Goal: Task Accomplishment & Management: Manage account settings

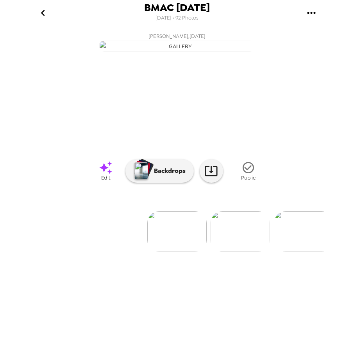
click at [251, 252] on img at bounding box center [240, 231] width 59 height 41
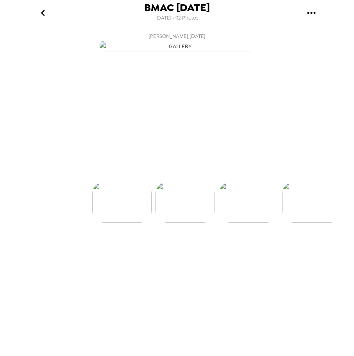
scroll to position [0, 63]
click at [239, 223] on div at bounding box center [177, 189] width 313 height 66
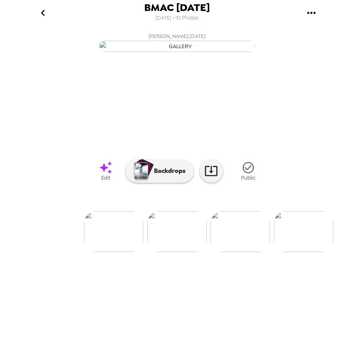
click at [240, 252] on img at bounding box center [240, 231] width 59 height 41
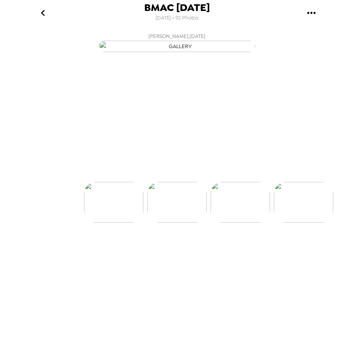
scroll to position [0, 127]
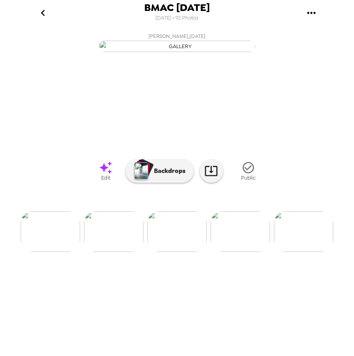
click at [237, 252] on img at bounding box center [240, 231] width 59 height 41
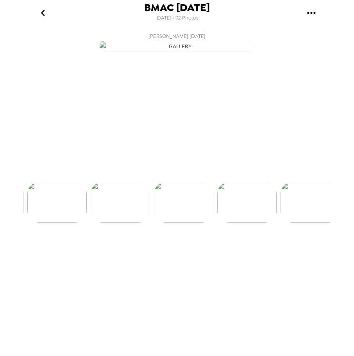
scroll to position [0, 190]
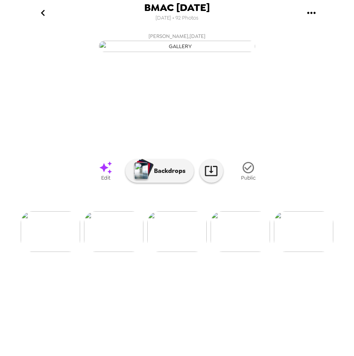
click at [232, 252] on img at bounding box center [240, 231] width 59 height 41
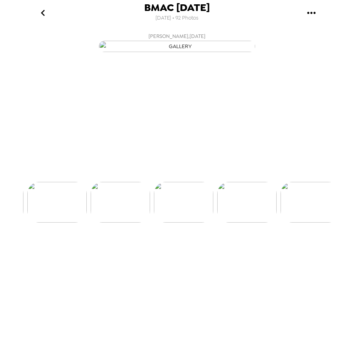
scroll to position [0, 253]
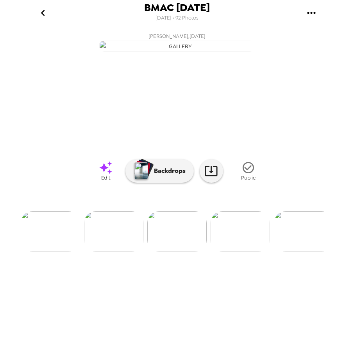
click at [240, 252] on img at bounding box center [240, 231] width 59 height 41
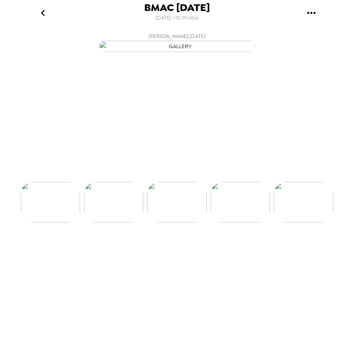
scroll to position [0, 316]
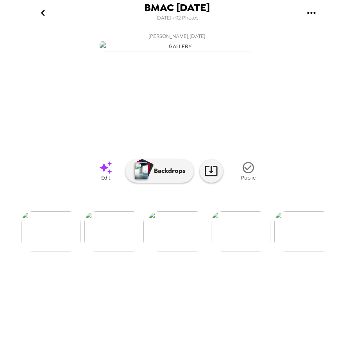
click at [239, 252] on img at bounding box center [240, 231] width 59 height 41
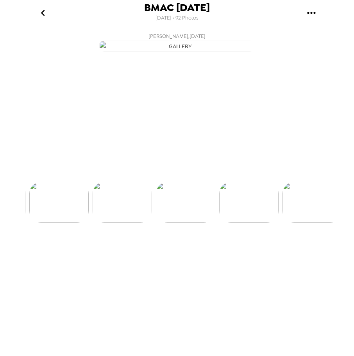
scroll to position [0, 380]
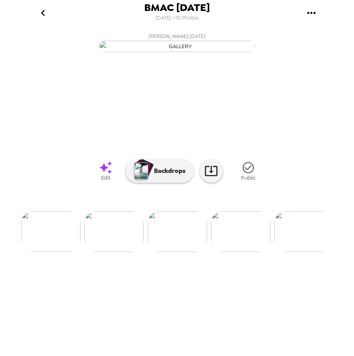
click at [239, 252] on img at bounding box center [240, 231] width 59 height 41
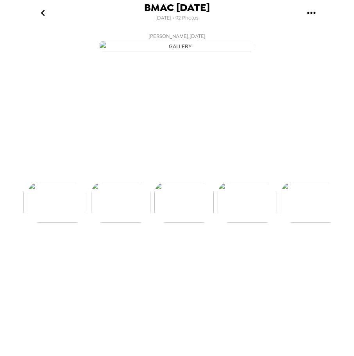
scroll to position [0, 443]
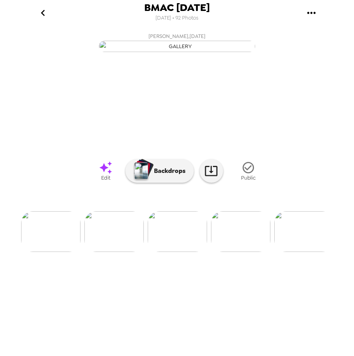
click at [239, 252] on img at bounding box center [240, 231] width 59 height 41
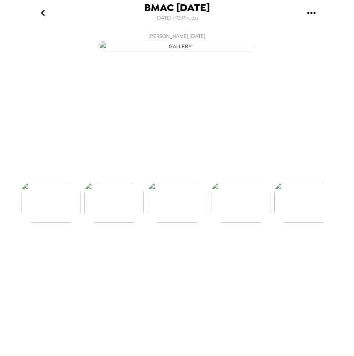
scroll to position [0, 507]
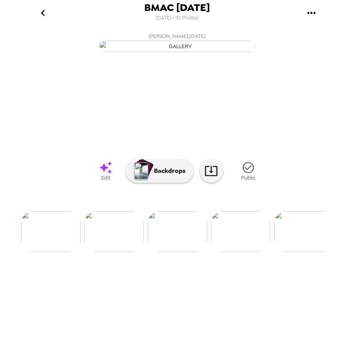
click at [239, 252] on img at bounding box center [240, 231] width 59 height 41
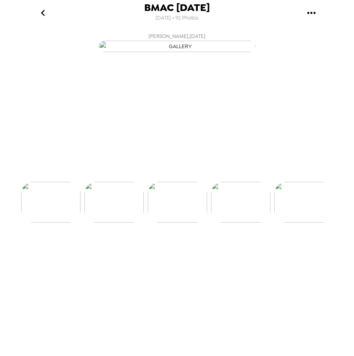
scroll to position [0, 633]
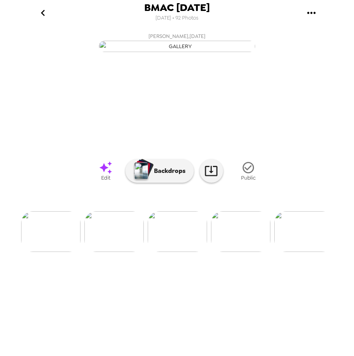
click at [239, 252] on img at bounding box center [240, 231] width 59 height 41
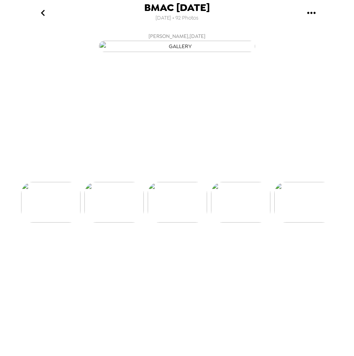
scroll to position [0, 697]
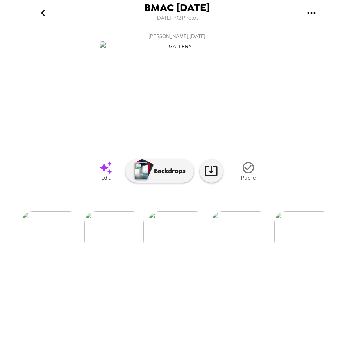
click at [312, 14] on icon "gallery menu" at bounding box center [311, 13] width 13 height 13
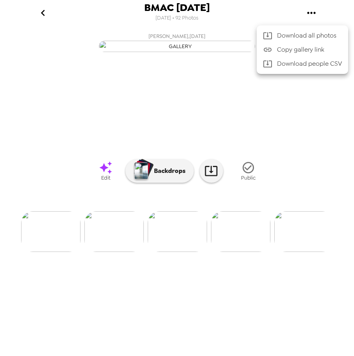
click at [28, 40] on div at bounding box center [177, 178] width 354 height 356
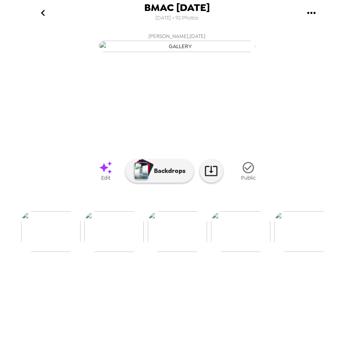
click at [44, 13] on icon "go back" at bounding box center [43, 13] width 13 height 13
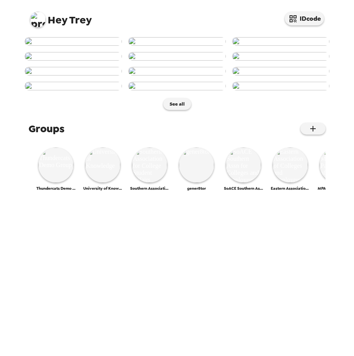
scroll to position [298, 0]
click at [56, 183] on img at bounding box center [55, 164] width 35 height 35
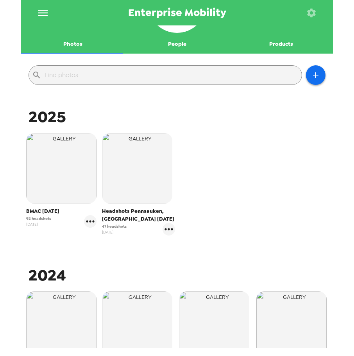
scroll to position [117, 0]
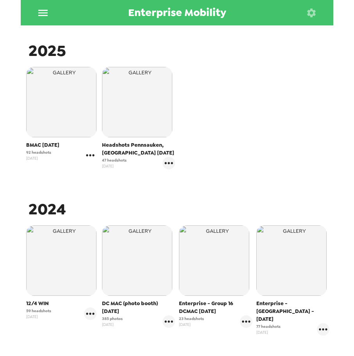
click at [90, 156] on icon "gallery menu" at bounding box center [90, 155] width 8 height 2
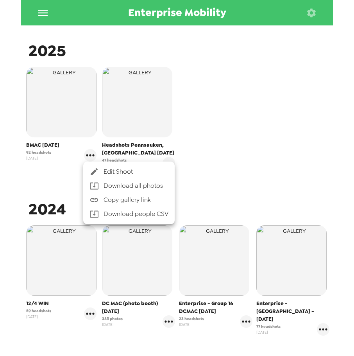
click at [98, 170] on icon at bounding box center [94, 171] width 9 height 9
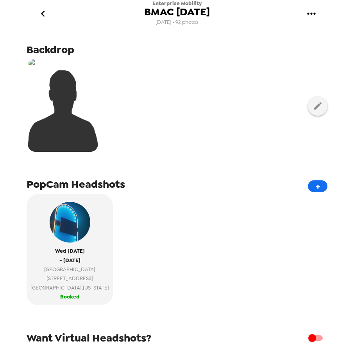
scroll to position [156, 0]
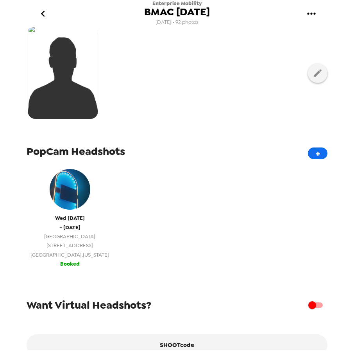
click at [61, 254] on span "Ellicott City , Maryland" at bounding box center [70, 254] width 79 height 9
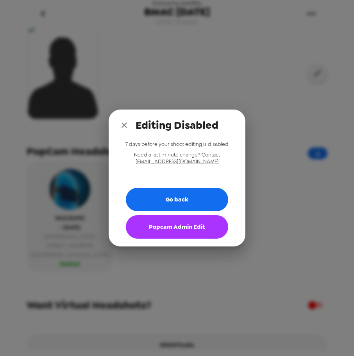
click at [164, 230] on button "Popcam Admin Edit" at bounding box center [177, 226] width 102 height 23
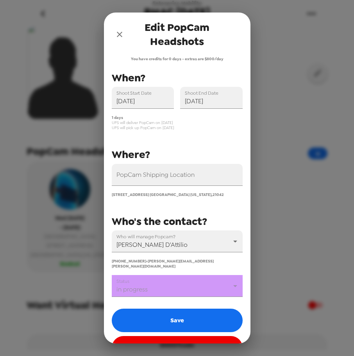
click at [167, 285] on body "Enterprise Mobility BMAC Sept 2025 8/18/25 • 92 photos Upload headshots Backdro…" at bounding box center [177, 178] width 354 height 356
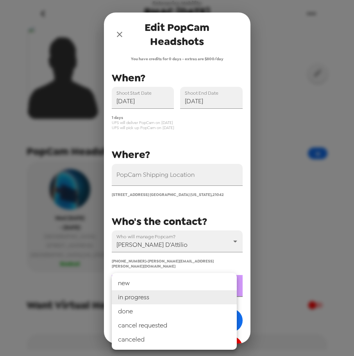
click at [164, 312] on li "done" at bounding box center [174, 311] width 125 height 14
type input "done"
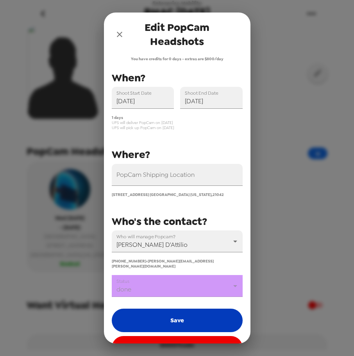
click at [173, 314] on button "Save" at bounding box center [177, 320] width 131 height 23
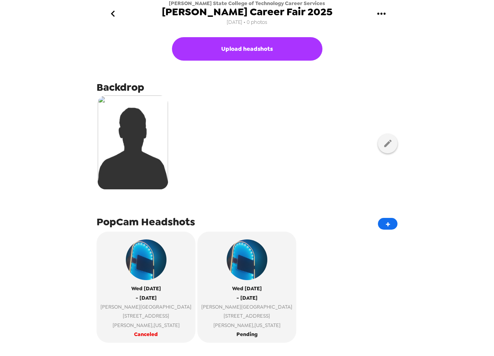
click at [382, 19] on icon "gallery menu" at bounding box center [382, 13] width 13 height 13
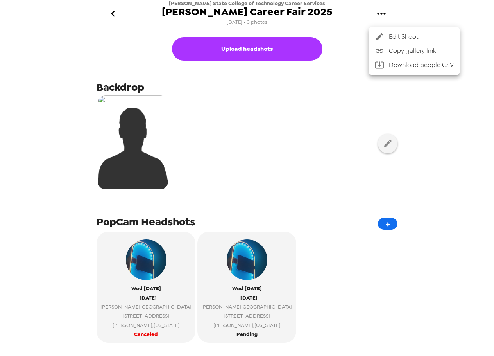
click at [400, 52] on span "Copy gallery link" at bounding box center [421, 50] width 65 height 9
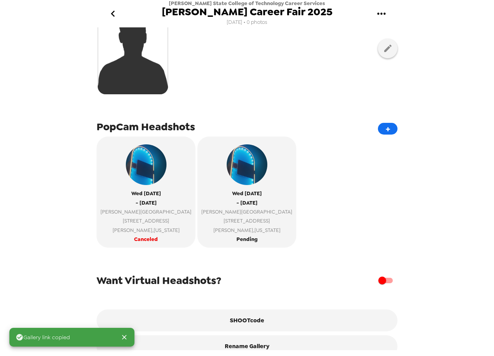
scroll to position [114, 0]
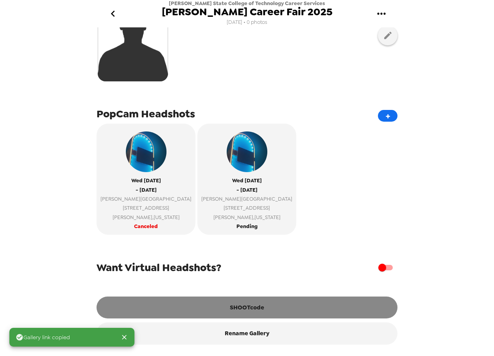
click at [269, 303] on button "SHOOTcode" at bounding box center [247, 307] width 301 height 22
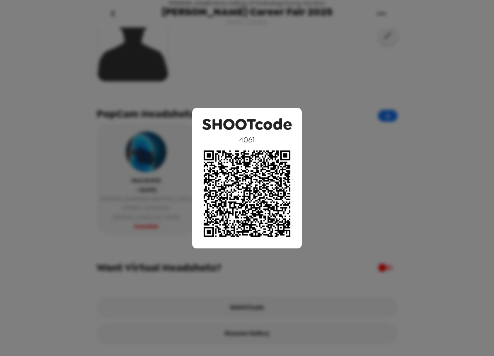
click at [345, 224] on div "SHOOTcode 4061" at bounding box center [247, 178] width 494 height 356
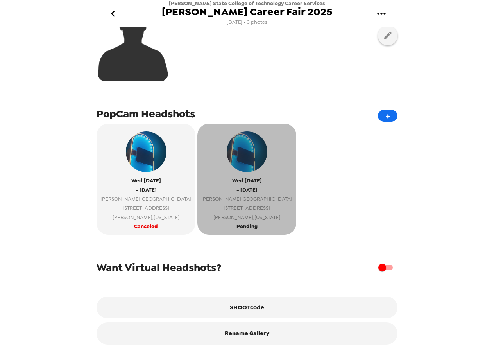
click at [237, 222] on span "Pending" at bounding box center [247, 226] width 21 height 9
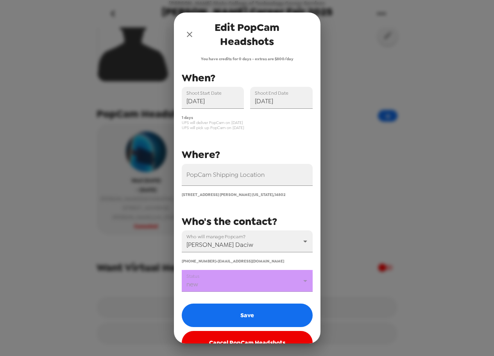
click at [358, 205] on div "Edit PopCam Headshots You have credits for 0 days - extras are $800/day PopCam …" at bounding box center [247, 178] width 494 height 356
click at [195, 34] on button "close" at bounding box center [190, 35] width 16 height 16
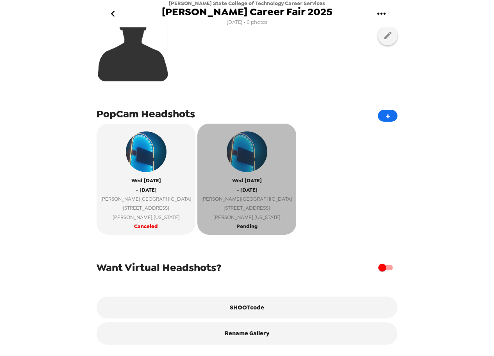
click at [218, 214] on span "Alfred , New York" at bounding box center [246, 217] width 91 height 9
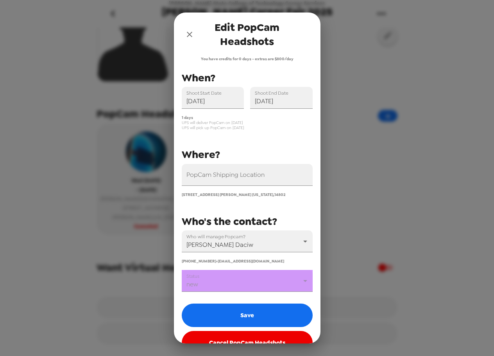
click at [237, 281] on body "Alfred State College of Technology Career Services Alfred Fall Career Fair 2025…" at bounding box center [247, 178] width 494 height 356
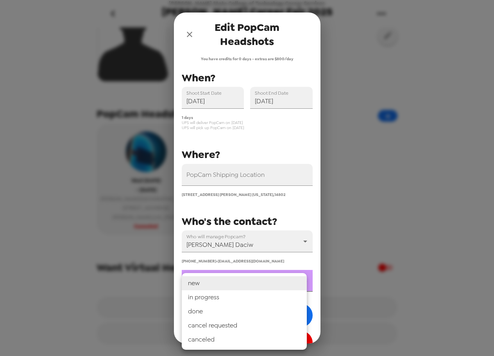
drag, startPoint x: 236, startPoint y: 299, endPoint x: 232, endPoint y: 302, distance: 4.7
click at [236, 298] on li "in progress" at bounding box center [244, 297] width 125 height 14
type input "in progress"
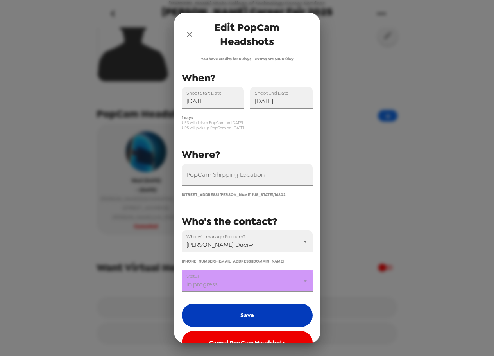
click at [231, 316] on button "Save" at bounding box center [247, 315] width 131 height 23
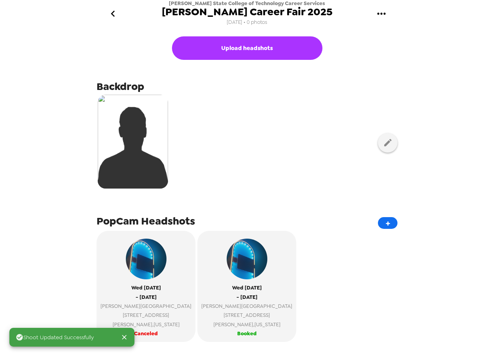
scroll to position [0, 0]
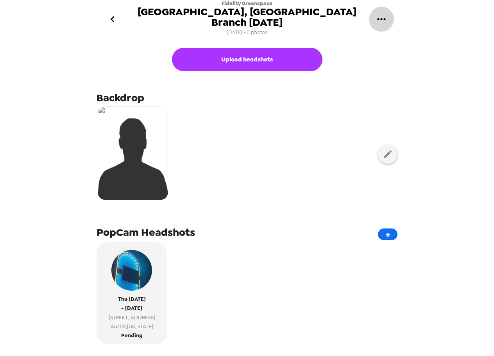
click at [381, 13] on icon "gallery menu" at bounding box center [382, 19] width 13 height 13
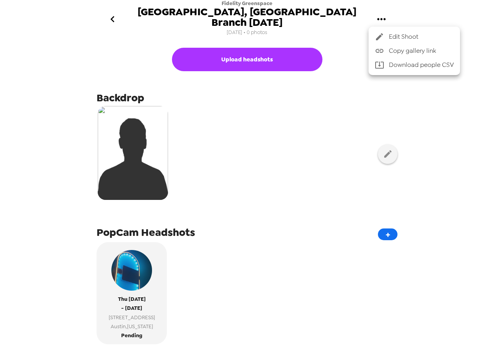
click at [408, 48] on span "Copy gallery link" at bounding box center [421, 50] width 65 height 9
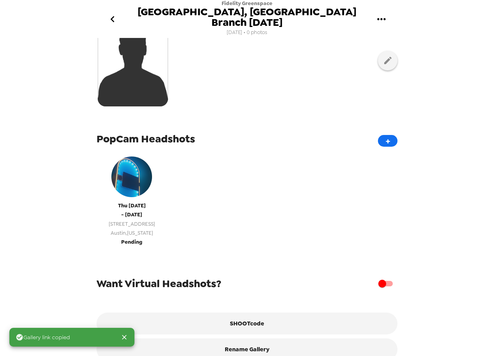
scroll to position [105, 0]
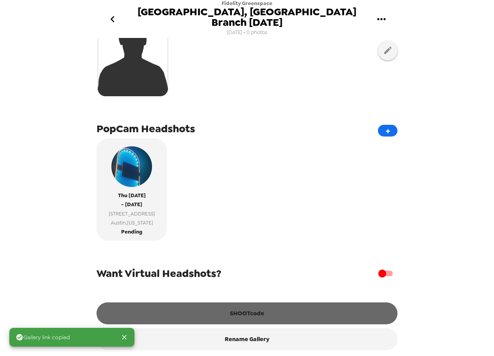
click at [275, 309] on button "SHOOTcode" at bounding box center [247, 313] width 301 height 22
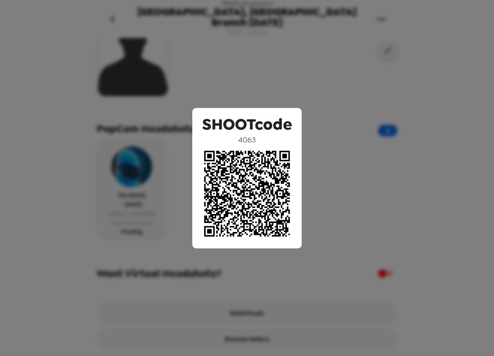
click at [276, 69] on div "SHOOTcode 4063" at bounding box center [247, 178] width 494 height 356
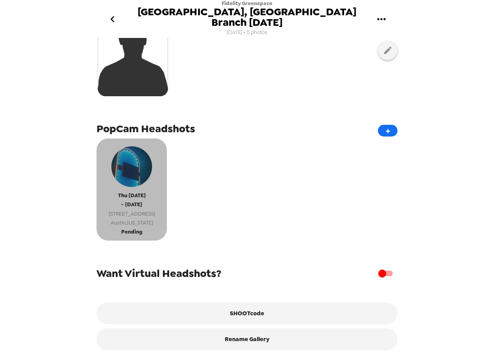
click at [134, 227] on span "Pending" at bounding box center [131, 231] width 21 height 9
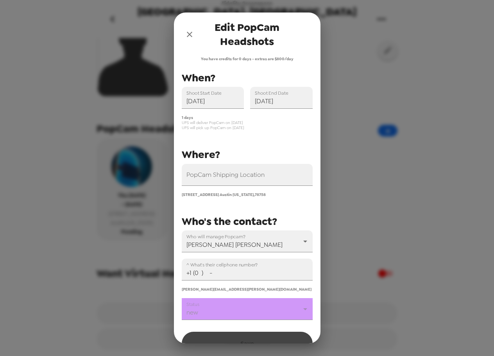
click at [237, 309] on body "Fidelity Greenspace Austin Domain, TX Branch 10/16/25 9/4/25 • 0 photos Upload …" at bounding box center [247, 178] width 494 height 356
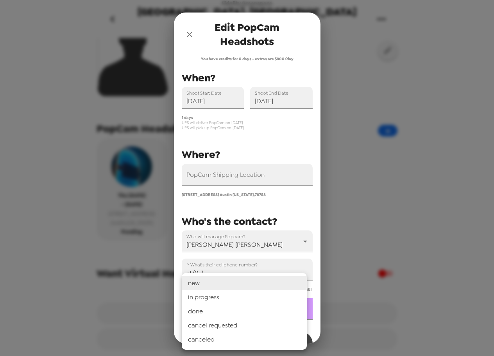
click at [233, 297] on li "in progress" at bounding box center [244, 297] width 125 height 14
type input "in progress"
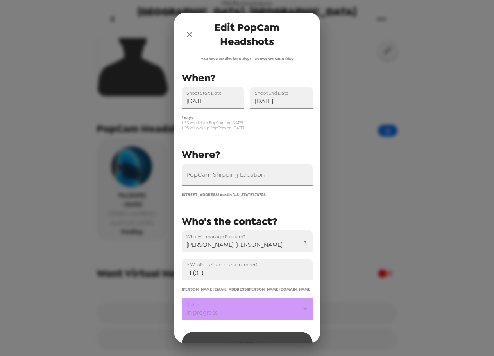
click at [231, 273] on input "+1 (0 ) -" at bounding box center [247, 270] width 131 height 22
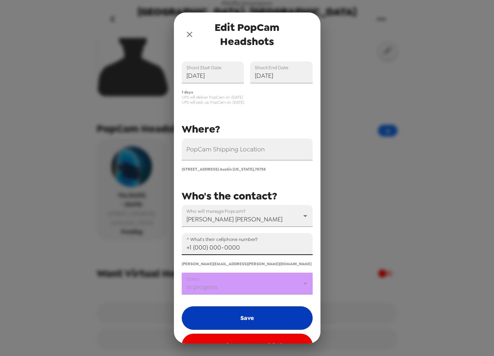
scroll to position [47, 0]
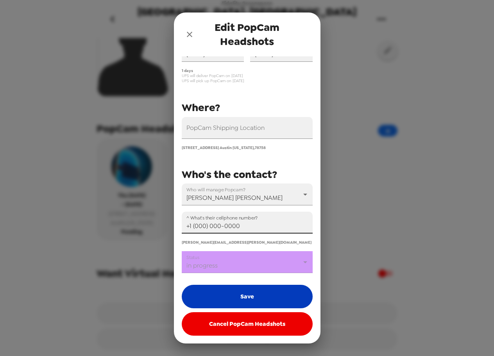
type input "+1 (000) 000-0000"
click at [256, 296] on button "Save" at bounding box center [247, 296] width 131 height 23
